Goal: Navigation & Orientation: Find specific page/section

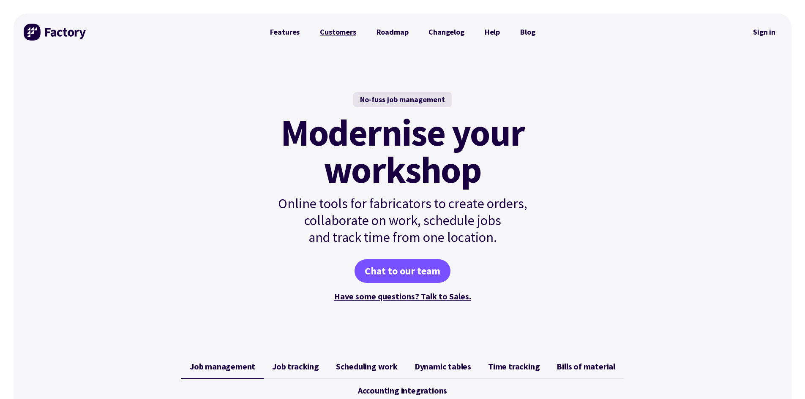
click at [337, 33] on link "Customers" at bounding box center [338, 32] width 56 height 17
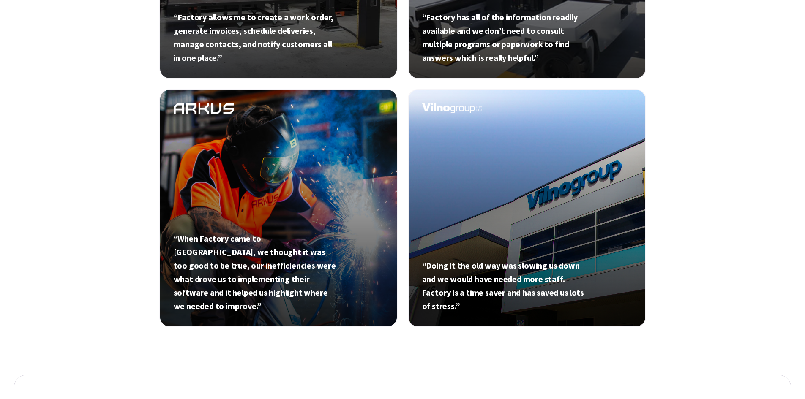
scroll to position [521, 0]
